Goal: Task Accomplishment & Management: Manage account settings

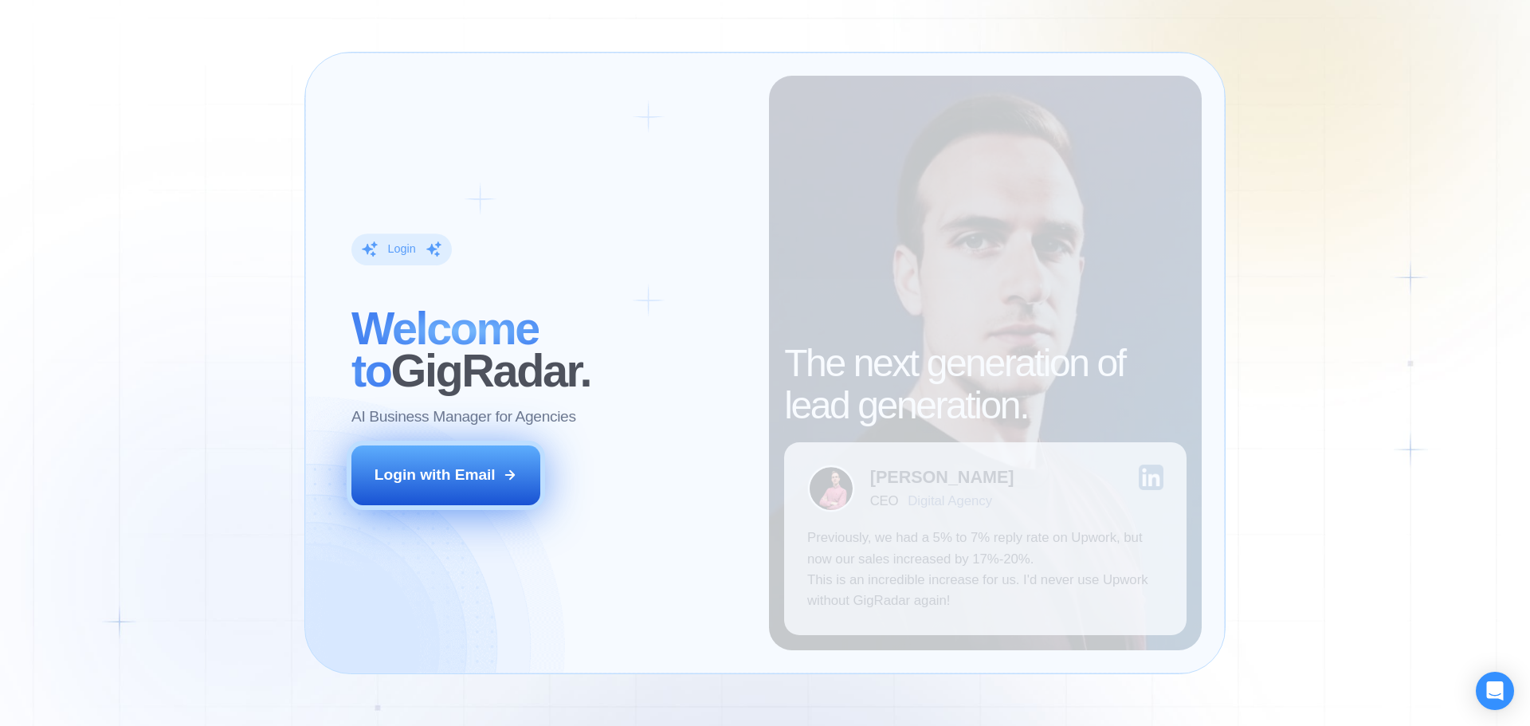
click at [469, 488] on button "Login with Email" at bounding box center [446, 474] width 190 height 59
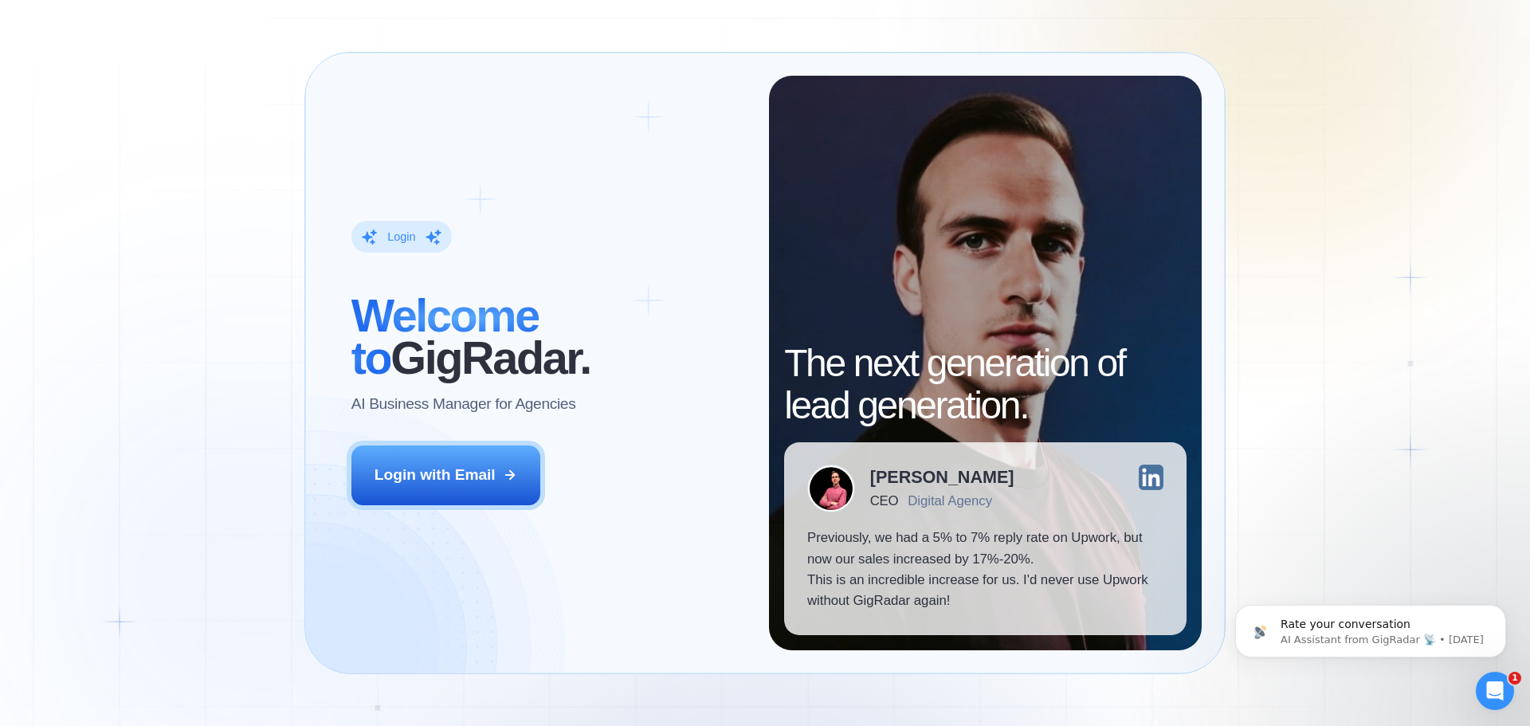
click at [258, 507] on div "Login ‍ Welcome to GigRadar. AI Business Manager for Agencies Login with Email …" at bounding box center [765, 363] width 1530 height 726
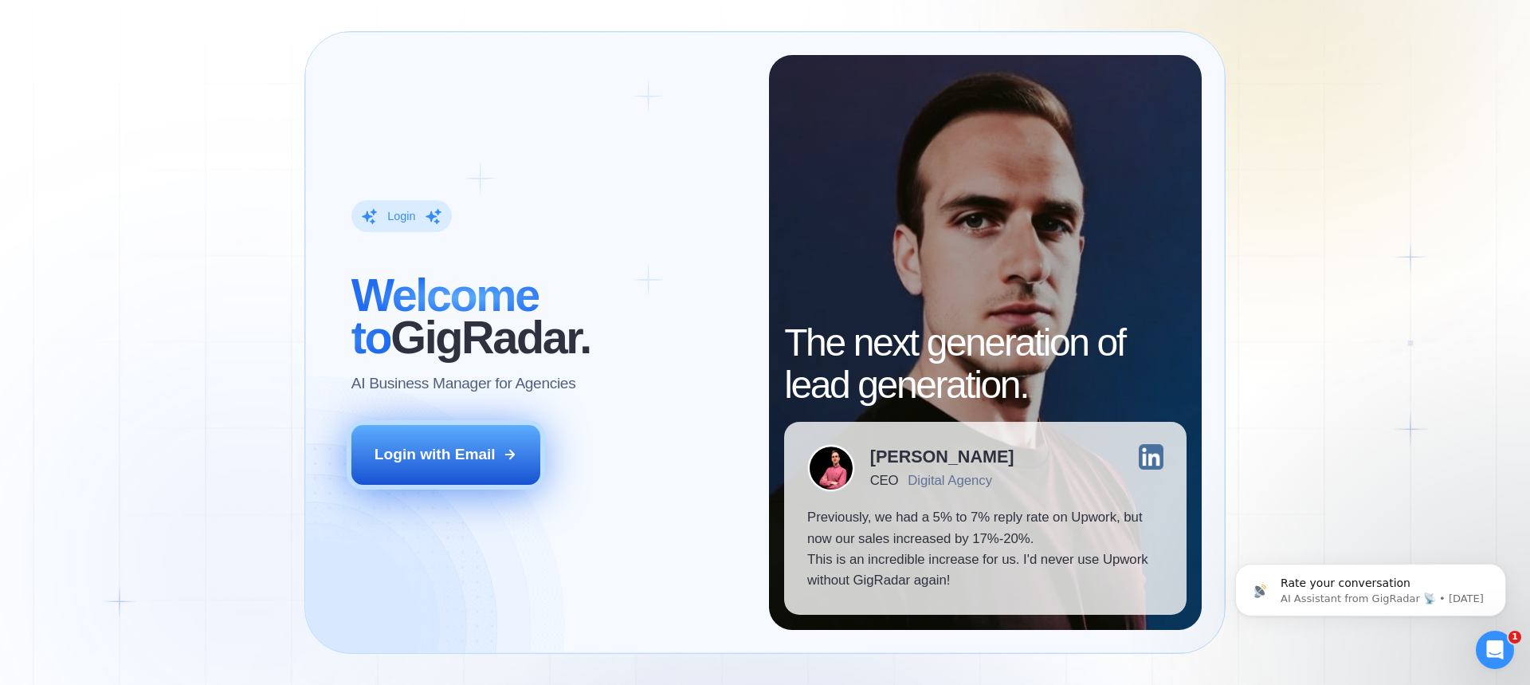
click at [489, 455] on div "Login with Email" at bounding box center [435, 454] width 121 height 21
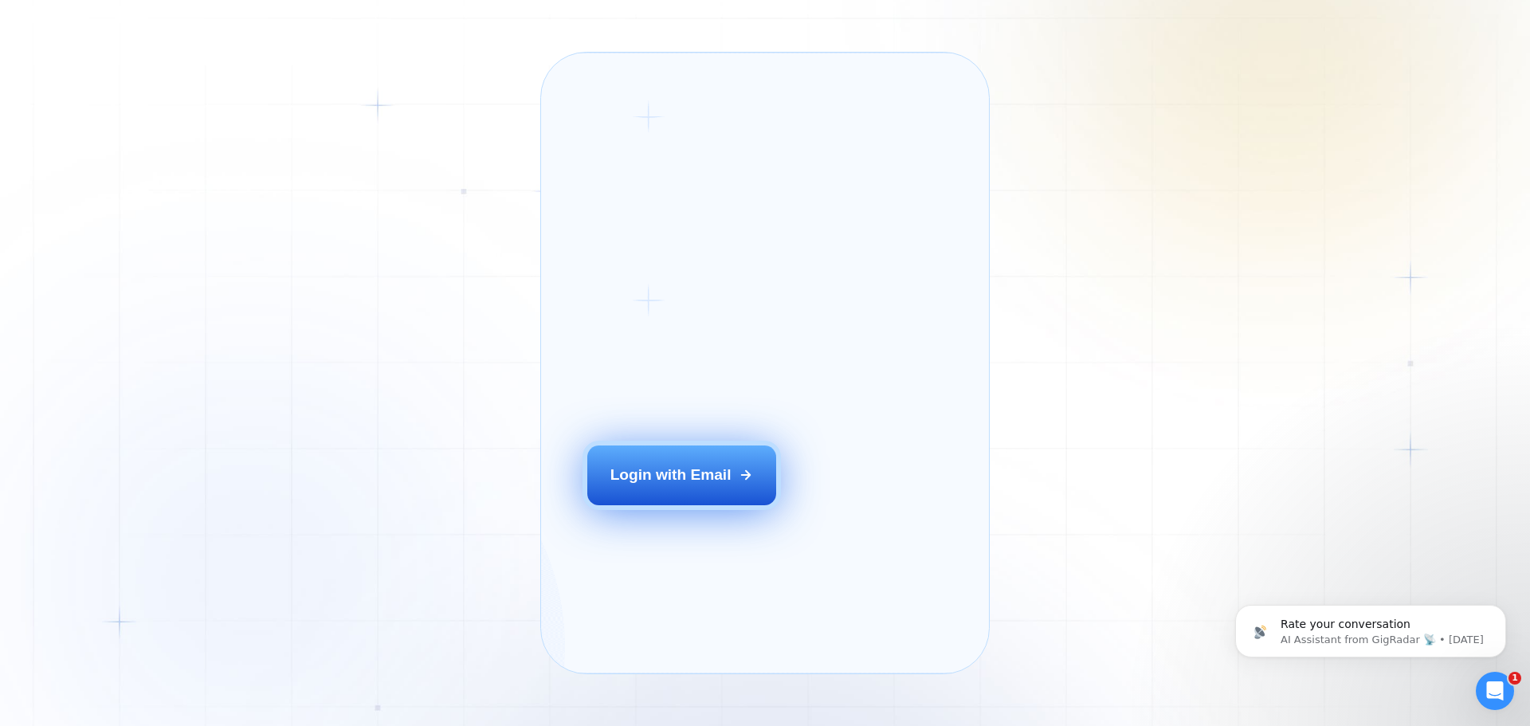
click at [701, 493] on button "Login with Email" at bounding box center [682, 474] width 190 height 59
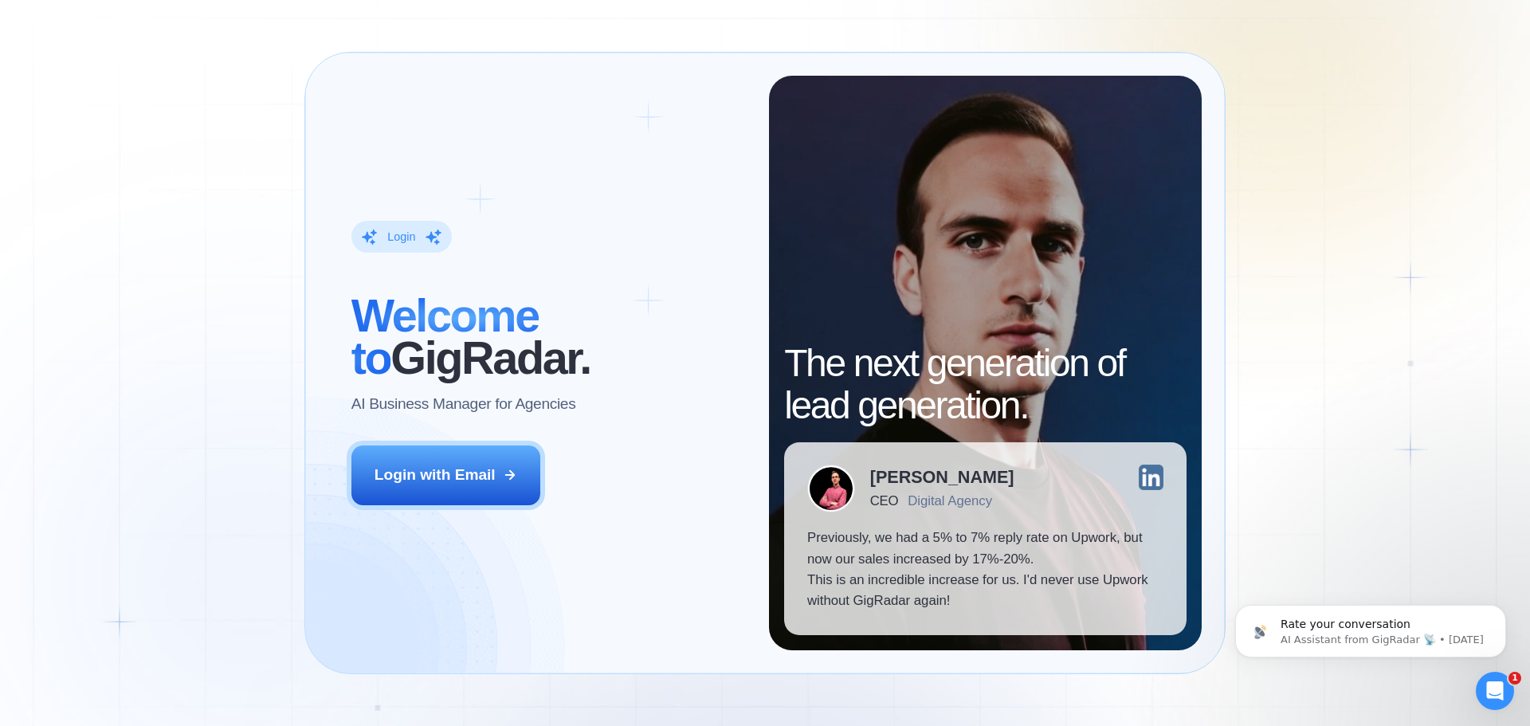
click at [223, 379] on div "Login ‍ Welcome to GigRadar. AI Business Manager for Agencies Login with Email …" at bounding box center [765, 363] width 1530 height 726
